Goal: Task Accomplishment & Management: Manage account settings

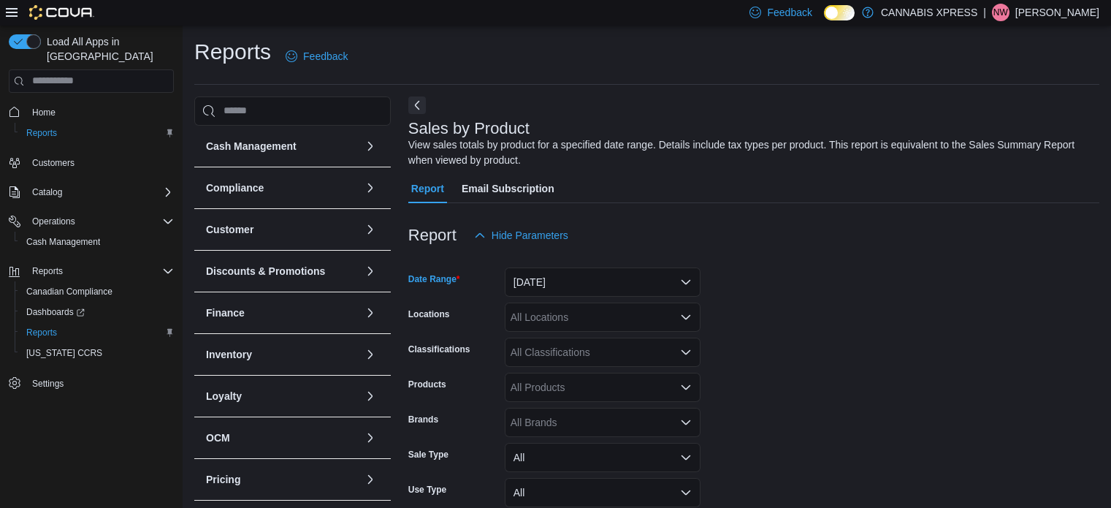
scroll to position [23, 0]
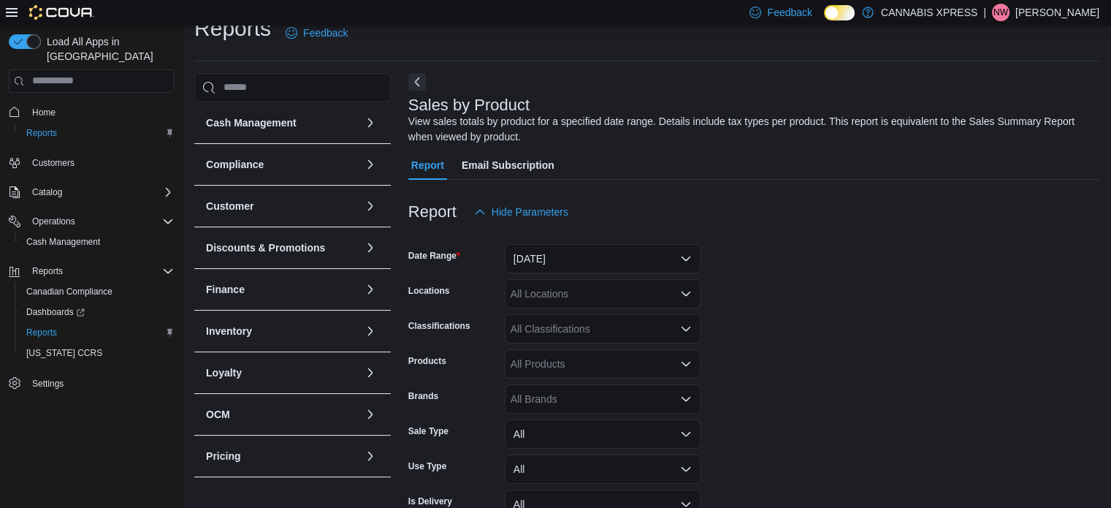
click at [1038, 20] on p "[PERSON_NAME]" at bounding box center [1057, 13] width 84 height 18
click at [999, 141] on span "Sign Out" at bounding box center [1004, 139] width 39 height 15
